Goal: Information Seeking & Learning: Learn about a topic

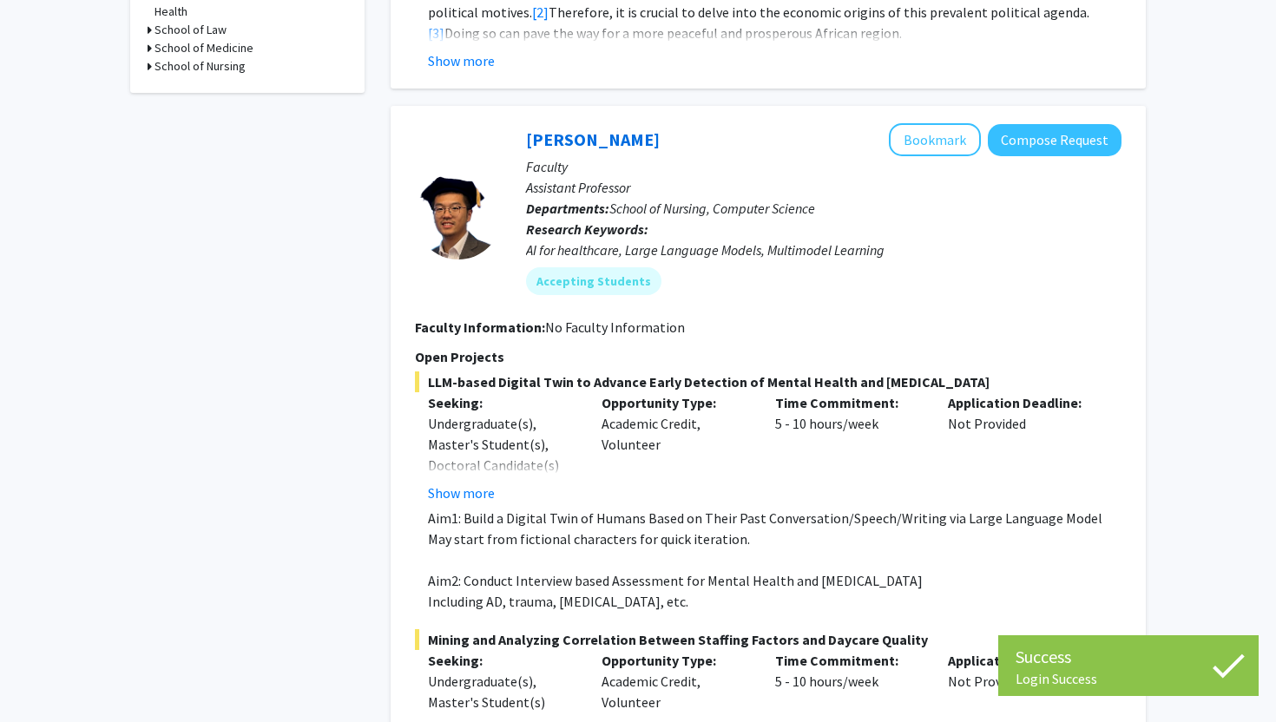
scroll to position [718, 0]
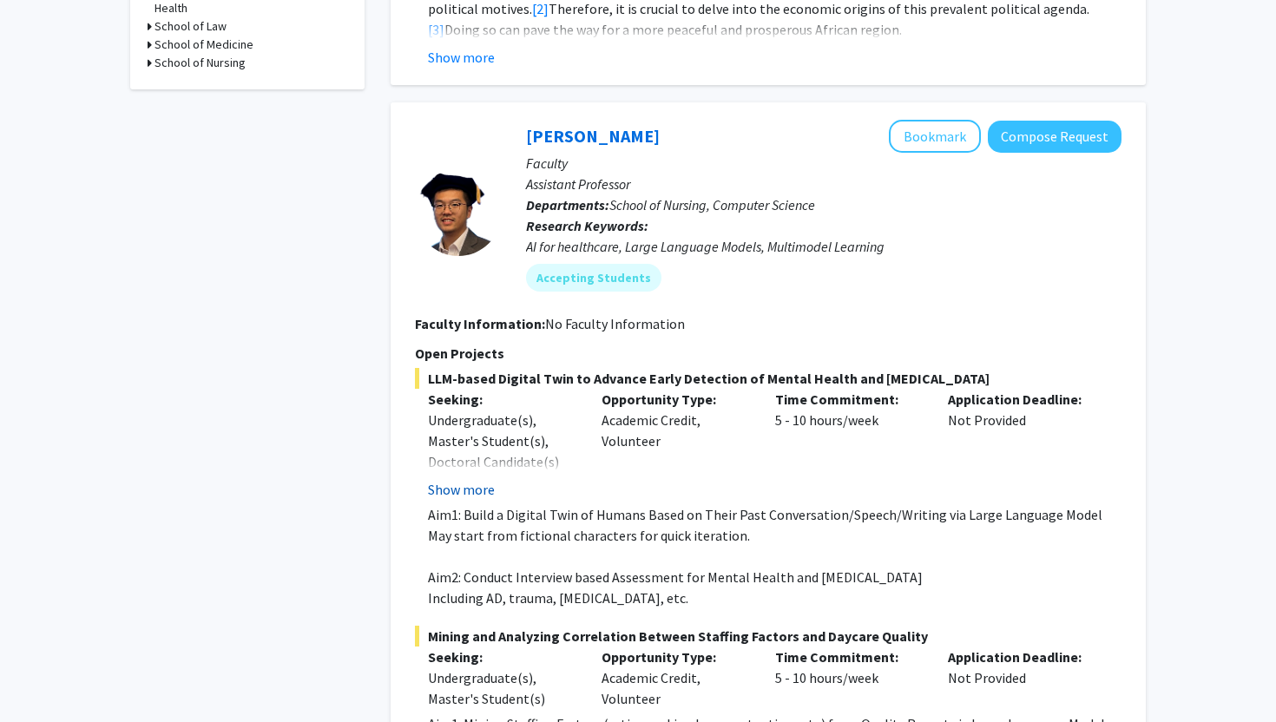
click at [481, 479] on button "Show more" at bounding box center [461, 489] width 67 height 21
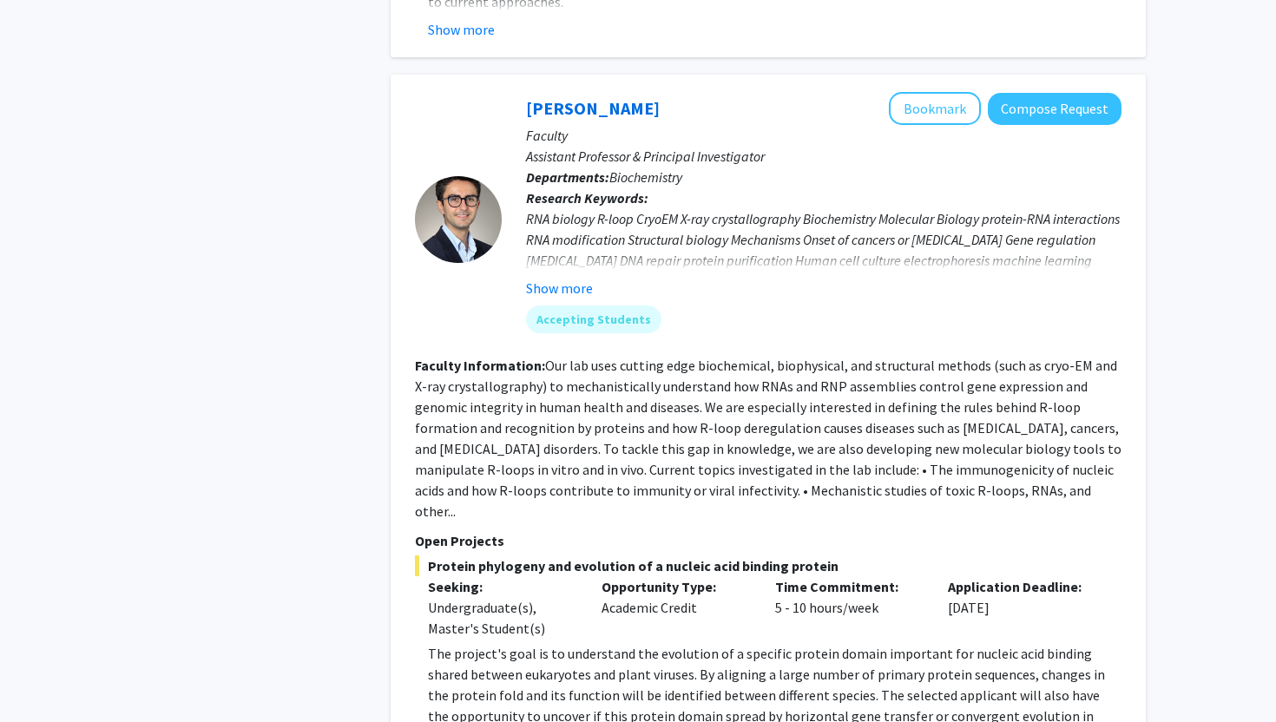
scroll to position [2453, 0]
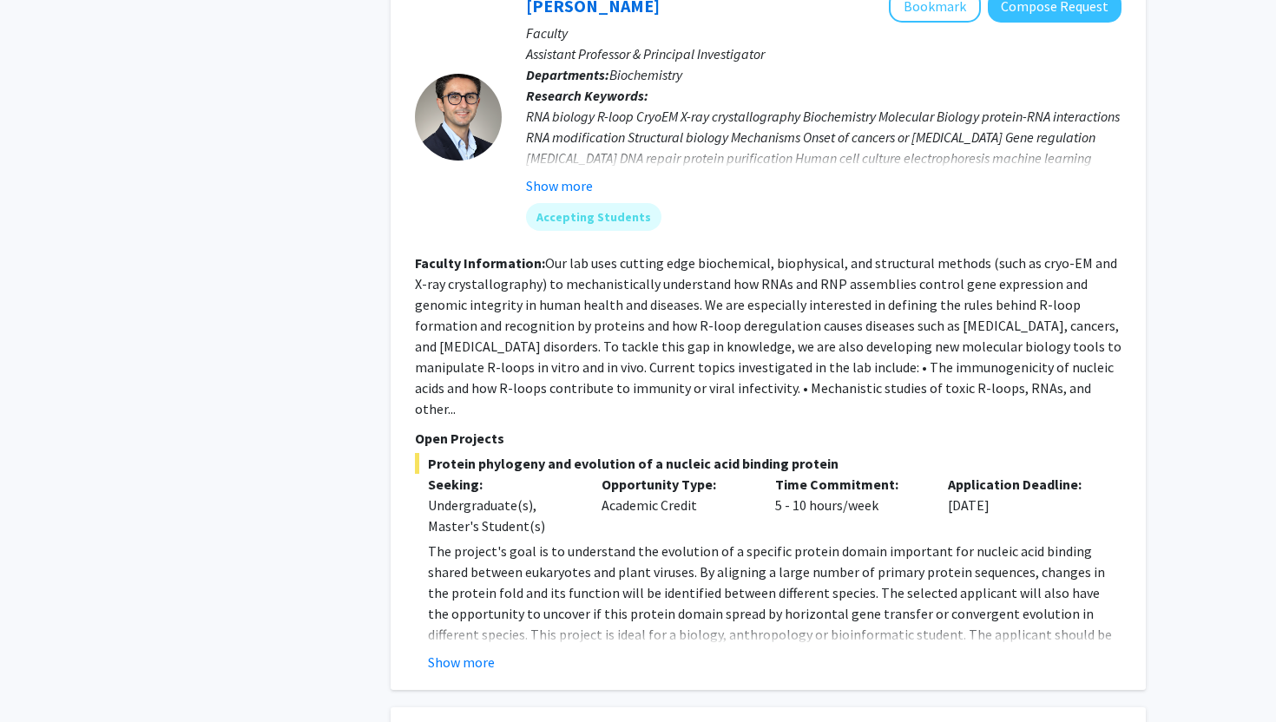
click at [453, 637] on div "[PERSON_NAME] Bookmark Compose Request Faculty Assistant Professor & Principal …" at bounding box center [768, 331] width 755 height 718
click at [453, 652] on button "Show more" at bounding box center [461, 662] width 67 height 21
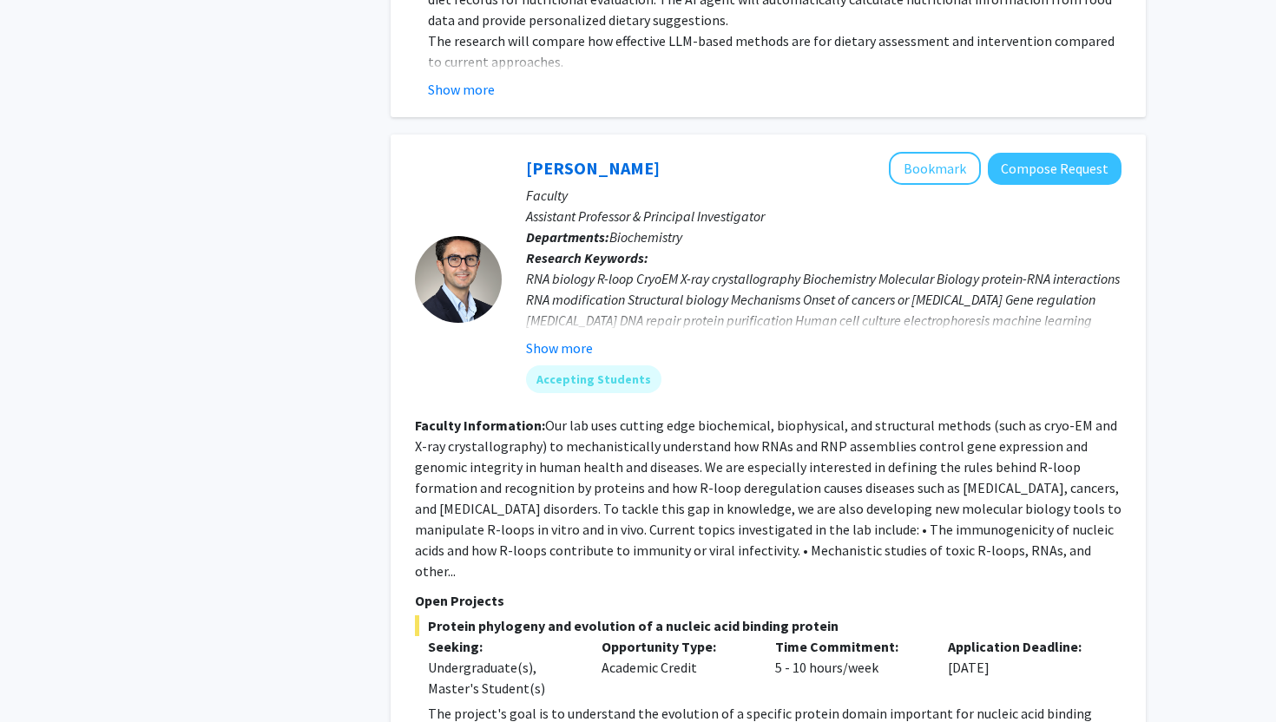
scroll to position [2292, 0]
click at [561, 337] on button "Show more" at bounding box center [559, 347] width 67 height 21
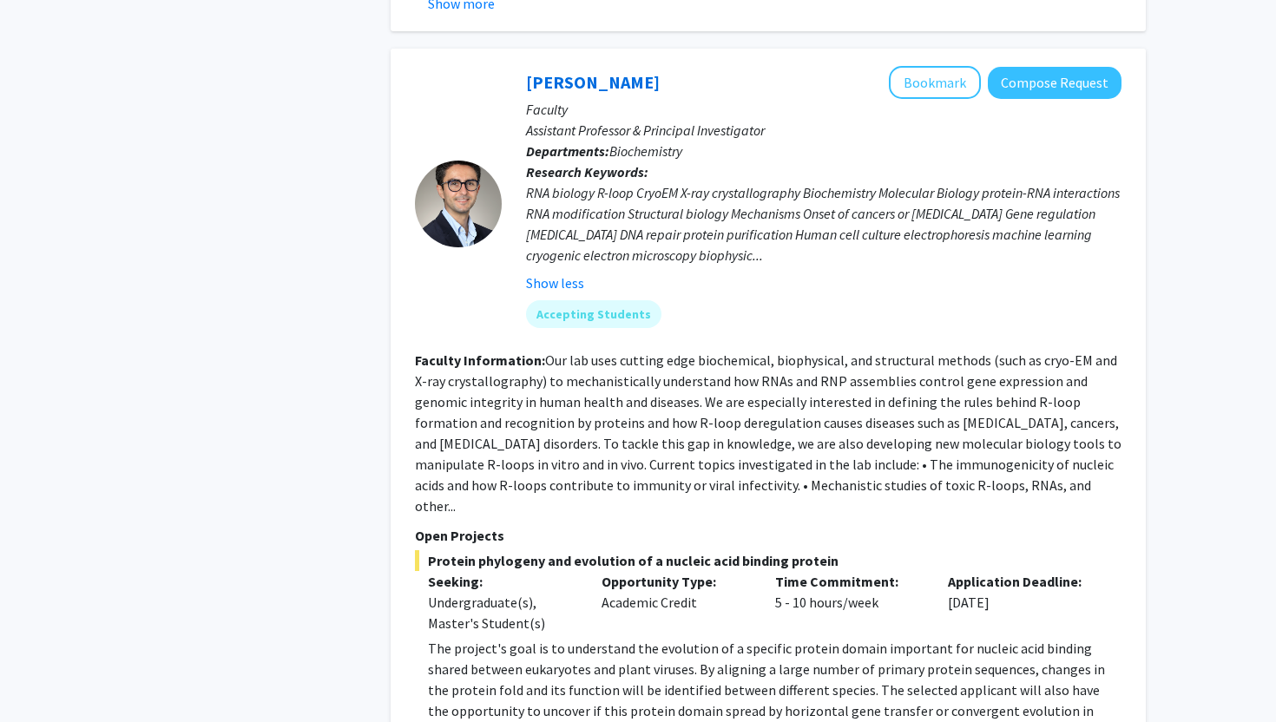
scroll to position [2334, 0]
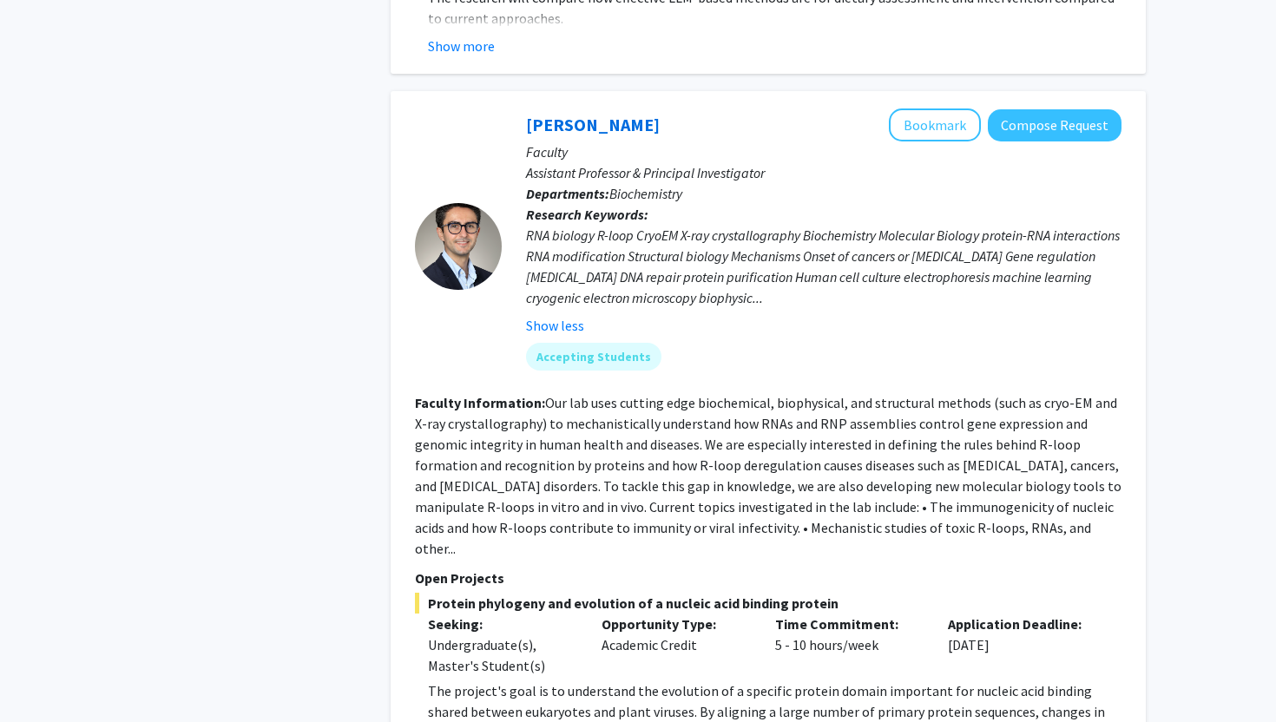
click at [559, 162] on p "Assistant Professor & Principal Investigator" at bounding box center [824, 172] width 596 height 21
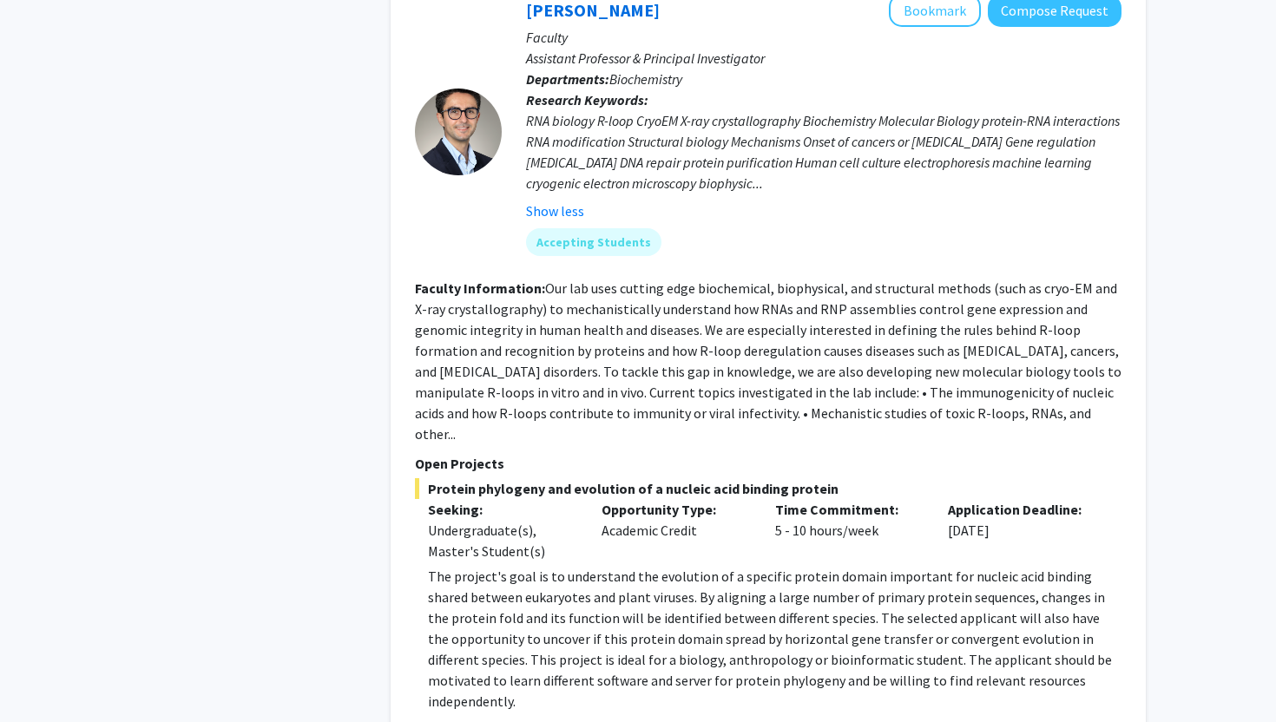
scroll to position [2453, 0]
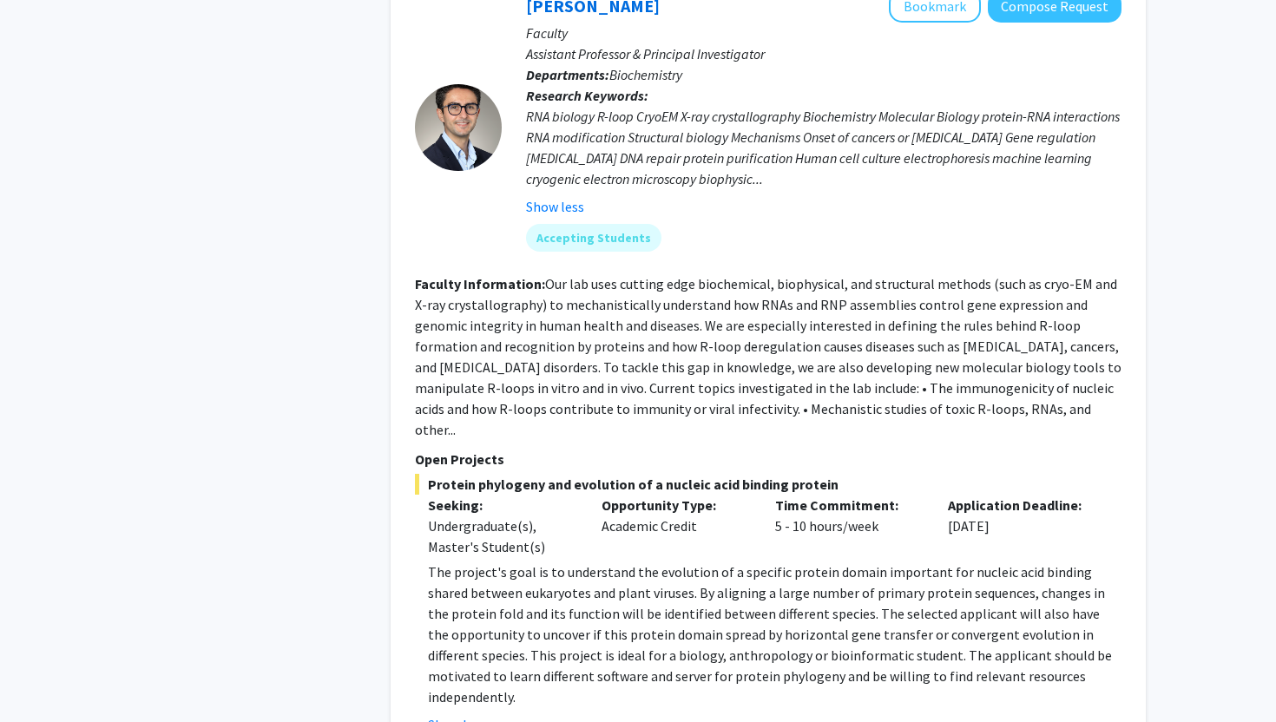
drag, startPoint x: 428, startPoint y: 439, endPoint x: 836, endPoint y: 451, distance: 408.3
click at [836, 474] on span "Protein phylogeny and evolution of a nucleic acid binding protein" at bounding box center [768, 484] width 707 height 21
copy span "Protein phylogeny and evolution of a nucleic acid binding protein"
click at [571, 336] on section "Faculty Information: Our lab uses cutting edge biochemical, biophysical, and st…" at bounding box center [768, 357] width 707 height 167
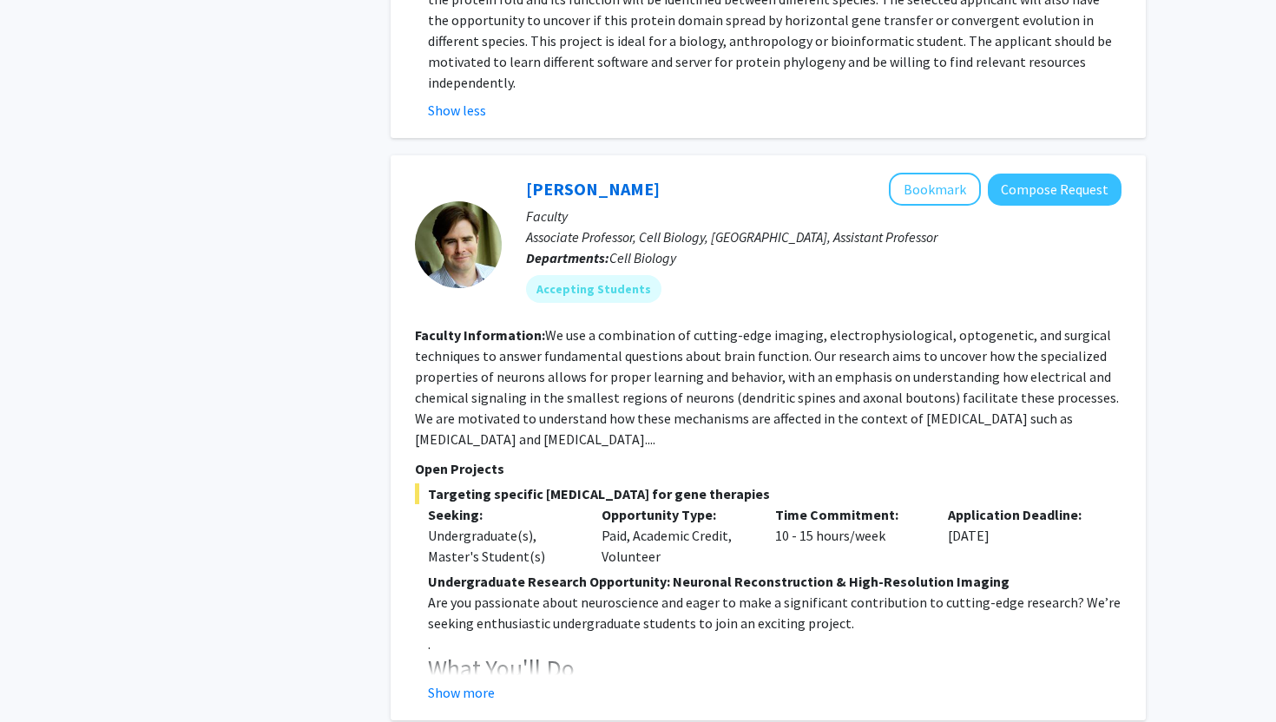
scroll to position [3106, 0]
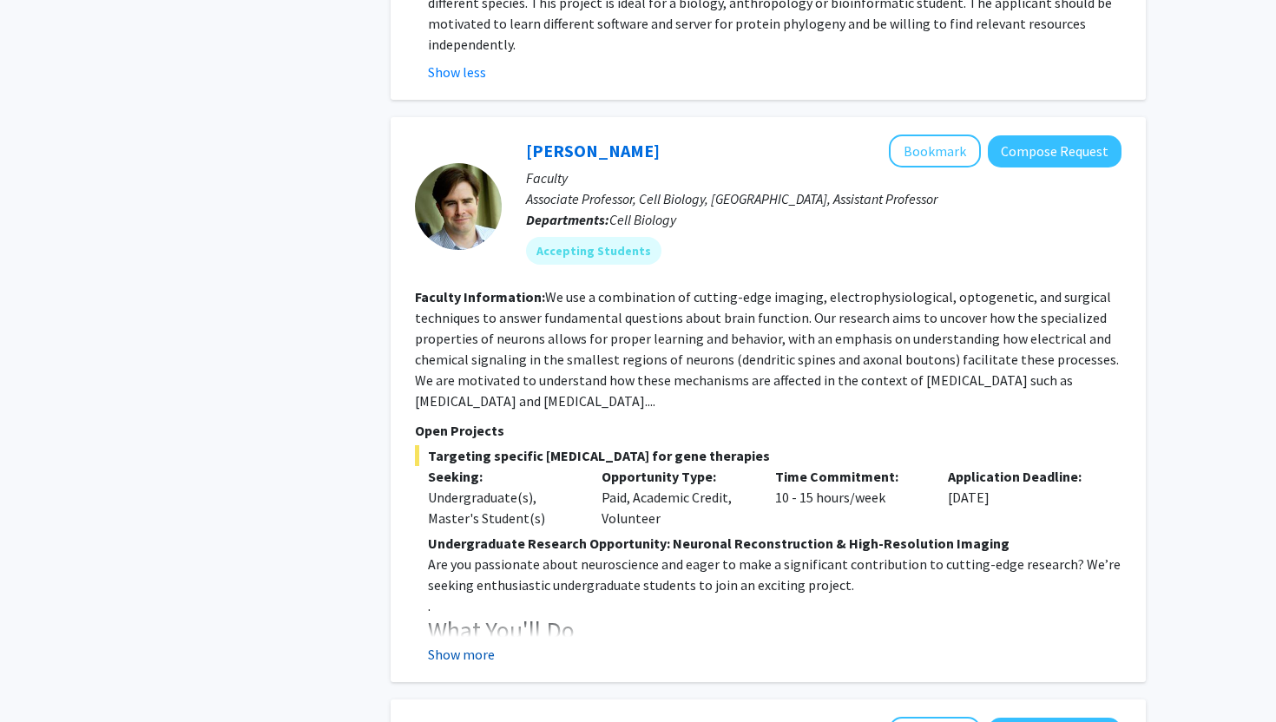
click at [472, 644] on button "Show more" at bounding box center [461, 654] width 67 height 21
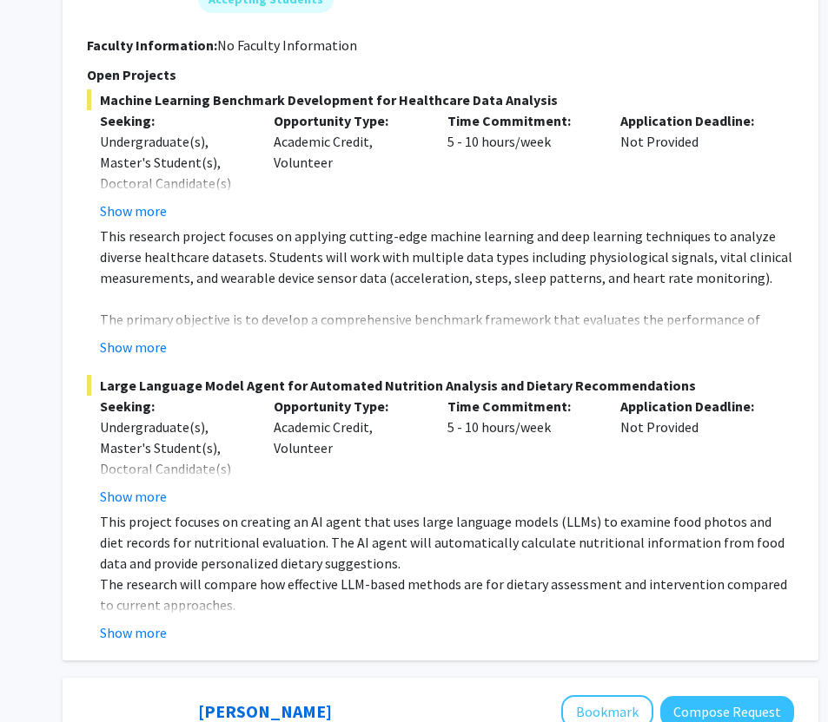
scroll to position [1452, 211]
